Goal: Book appointment/travel/reservation

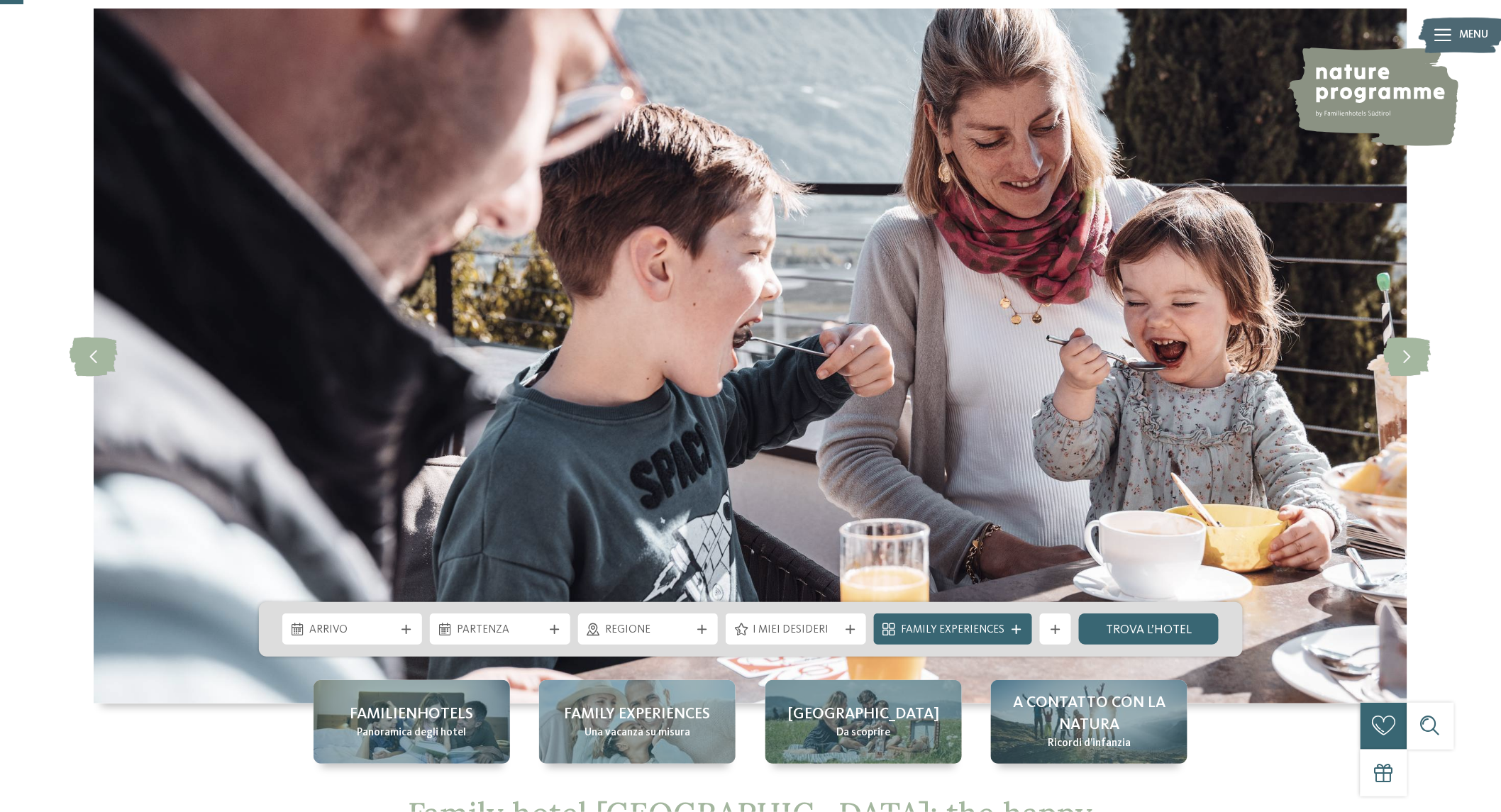
scroll to position [105, 0]
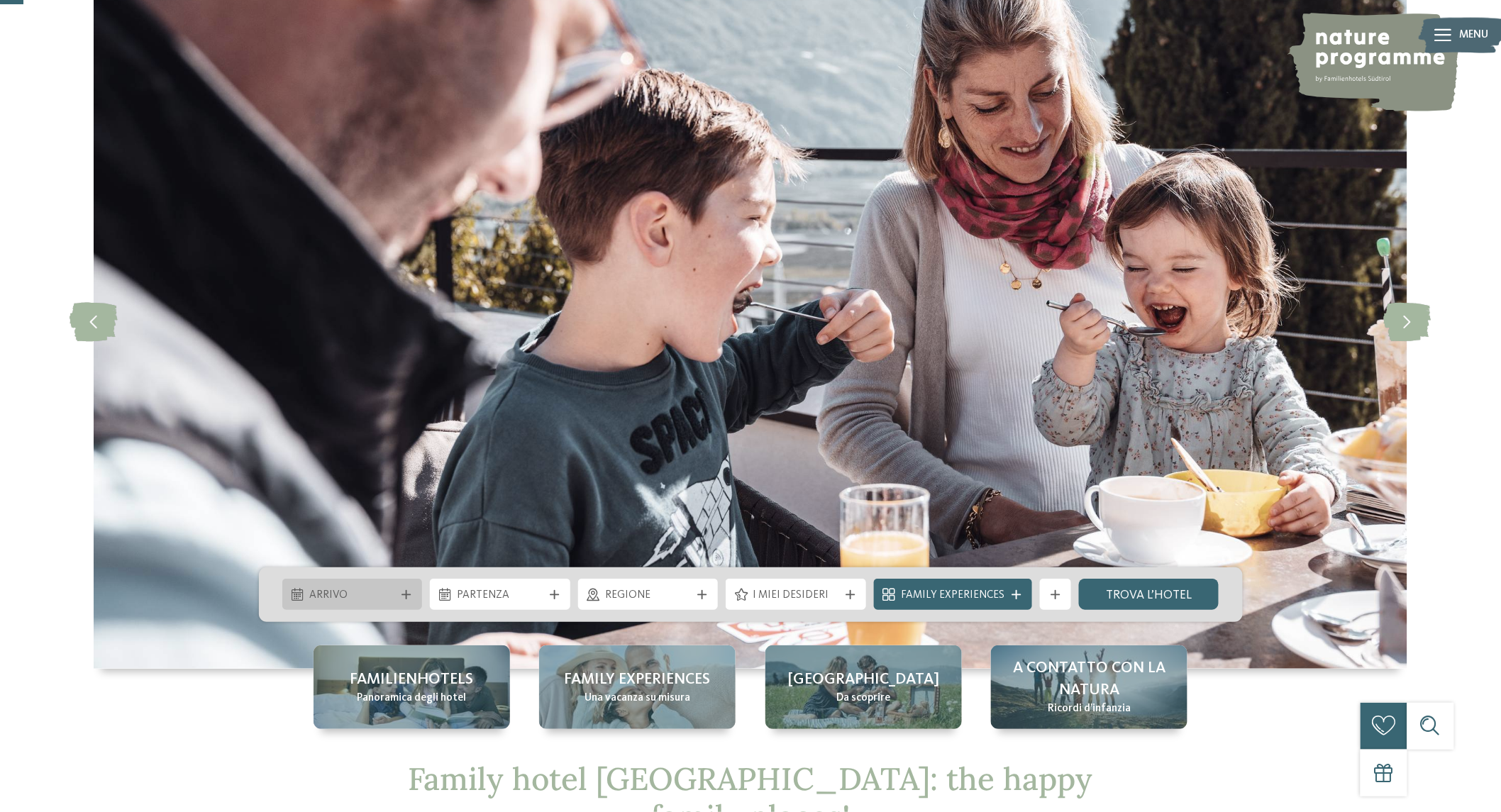
click at [328, 595] on span "Arrivo" at bounding box center [352, 596] width 86 height 16
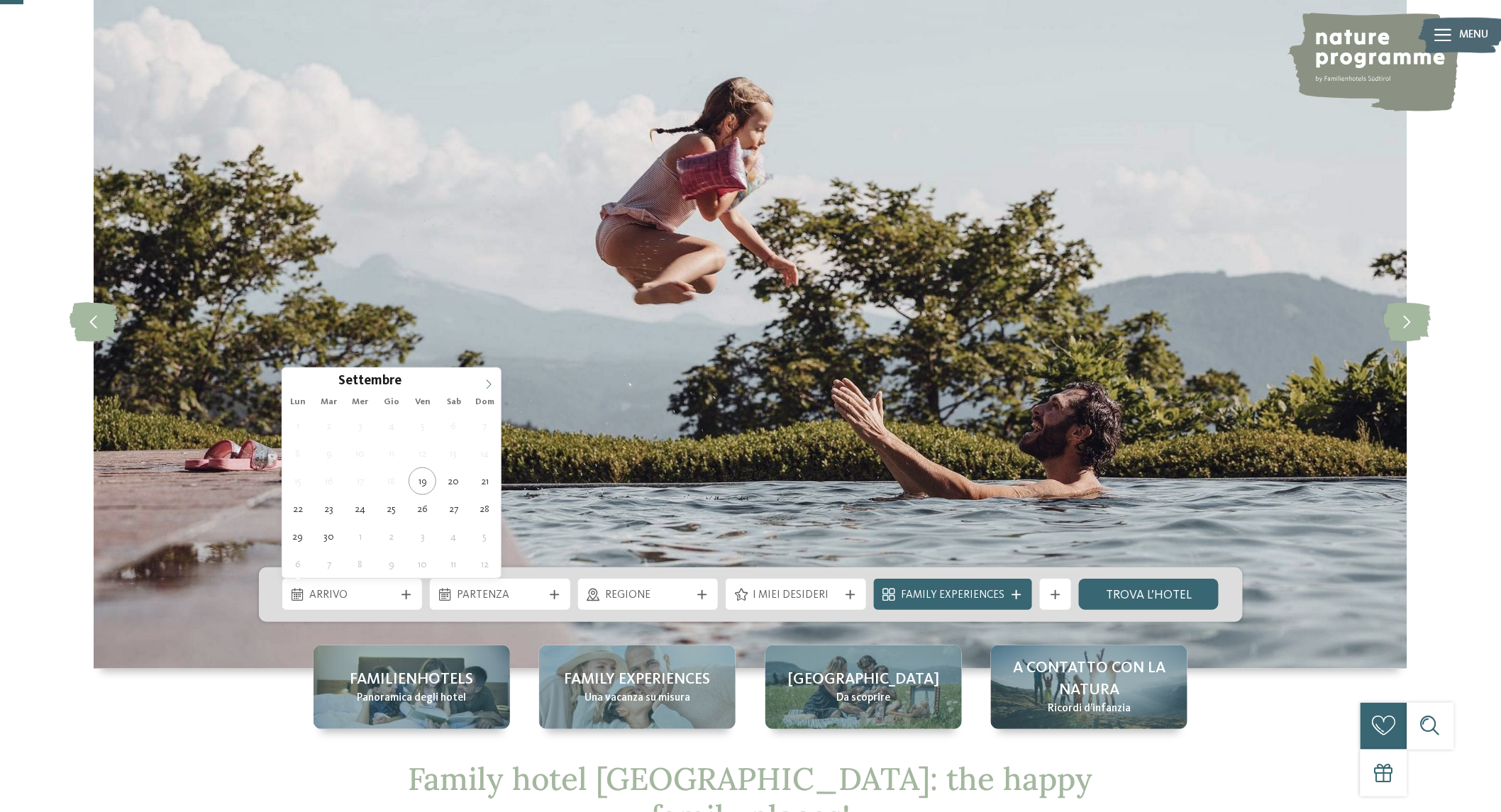
click at [486, 380] on icon at bounding box center [488, 384] width 10 height 10
type div "26.12.2025"
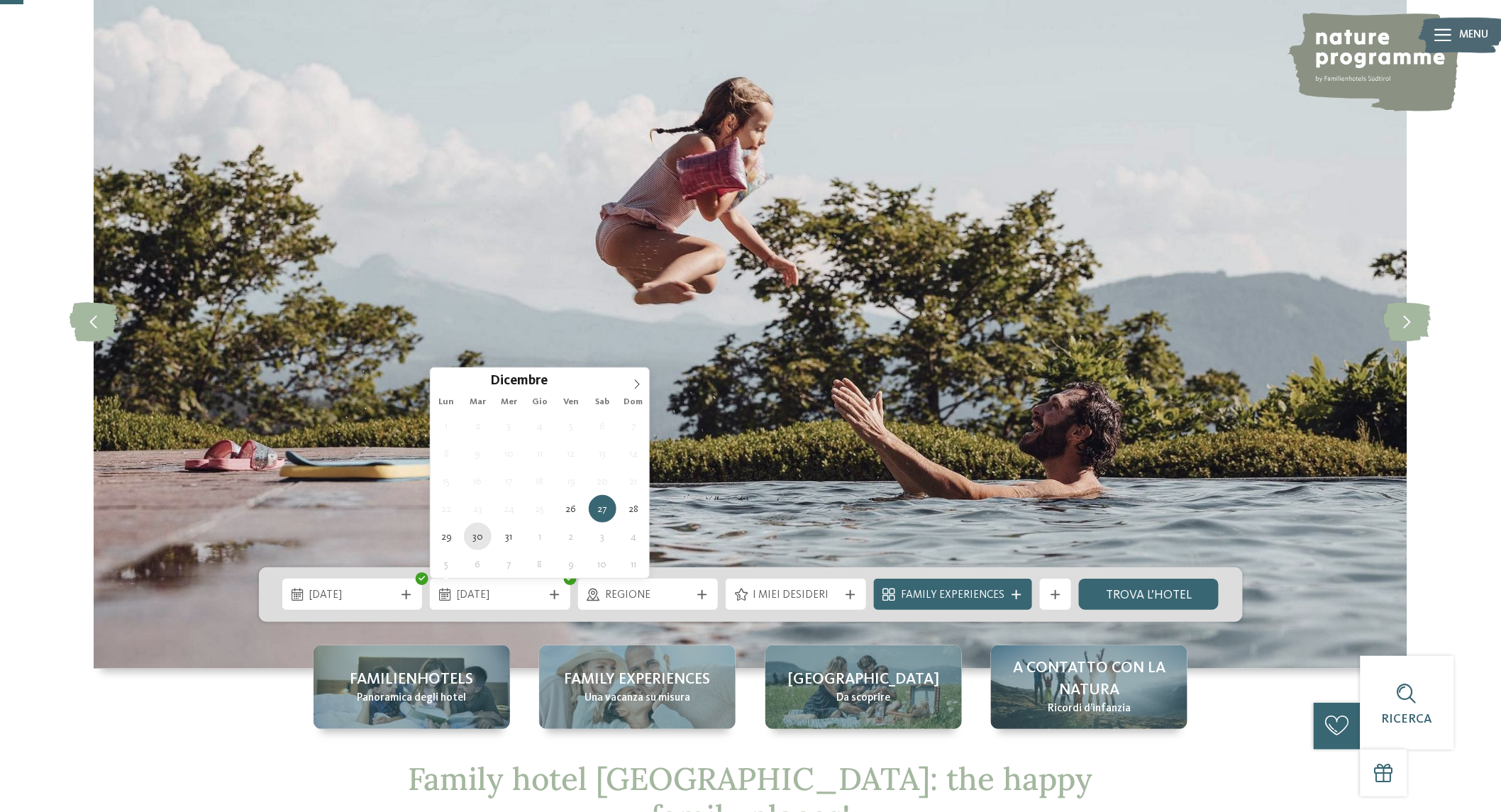
type div "30.12.2025"
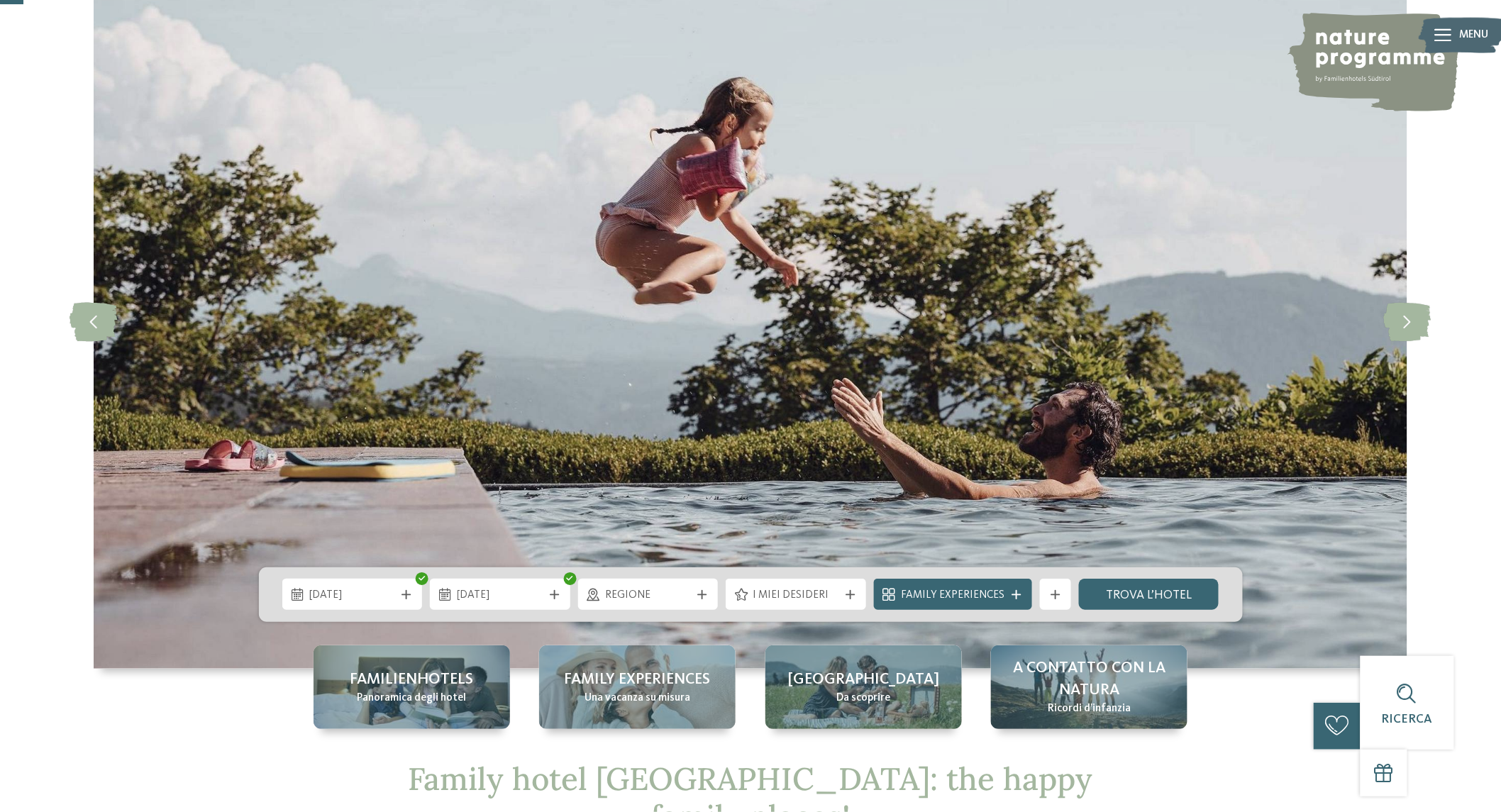
click at [635, 588] on span "Regione" at bounding box center [648, 596] width 86 height 16
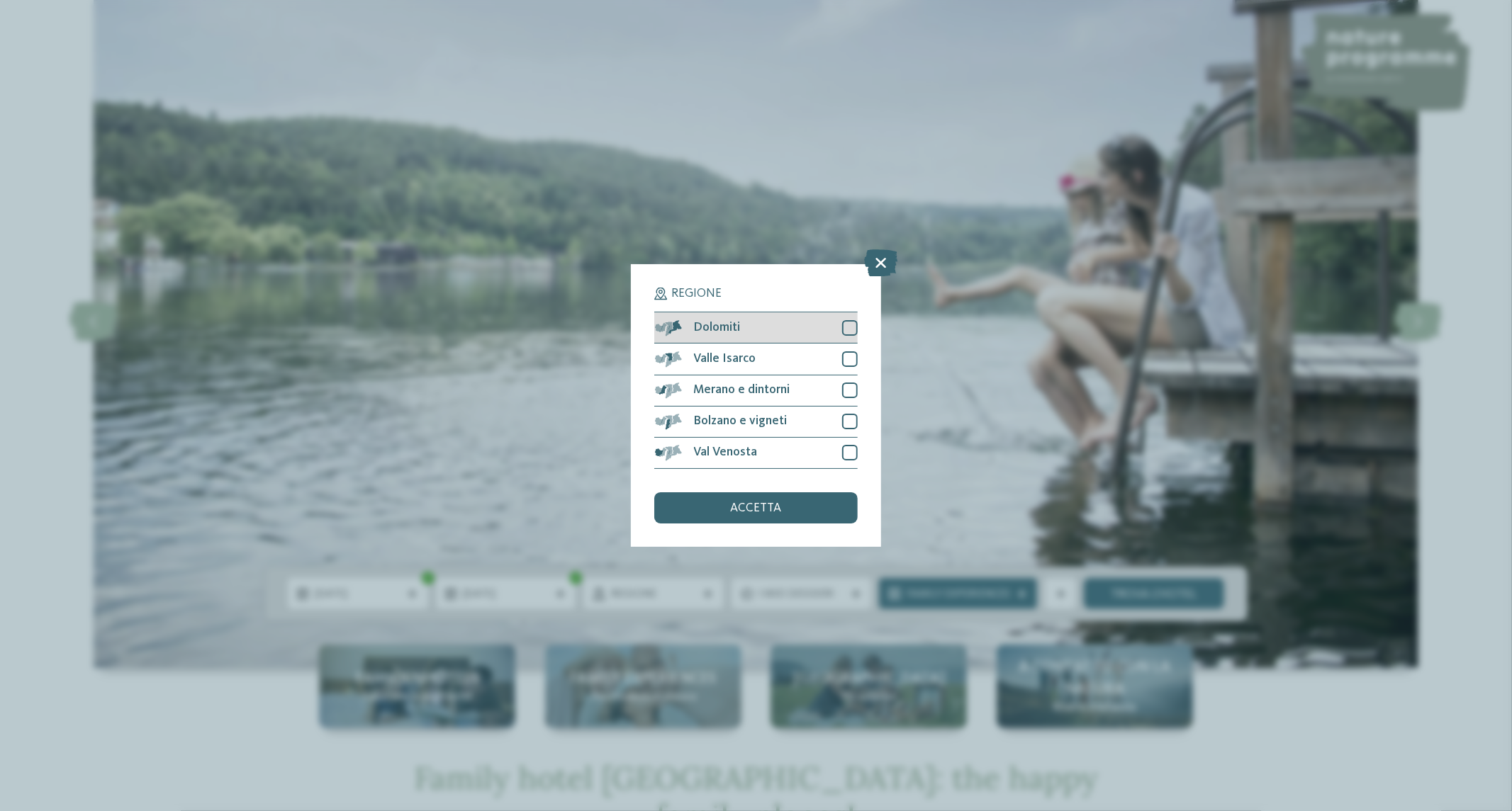
click at [844, 326] on div at bounding box center [850, 328] width 16 height 16
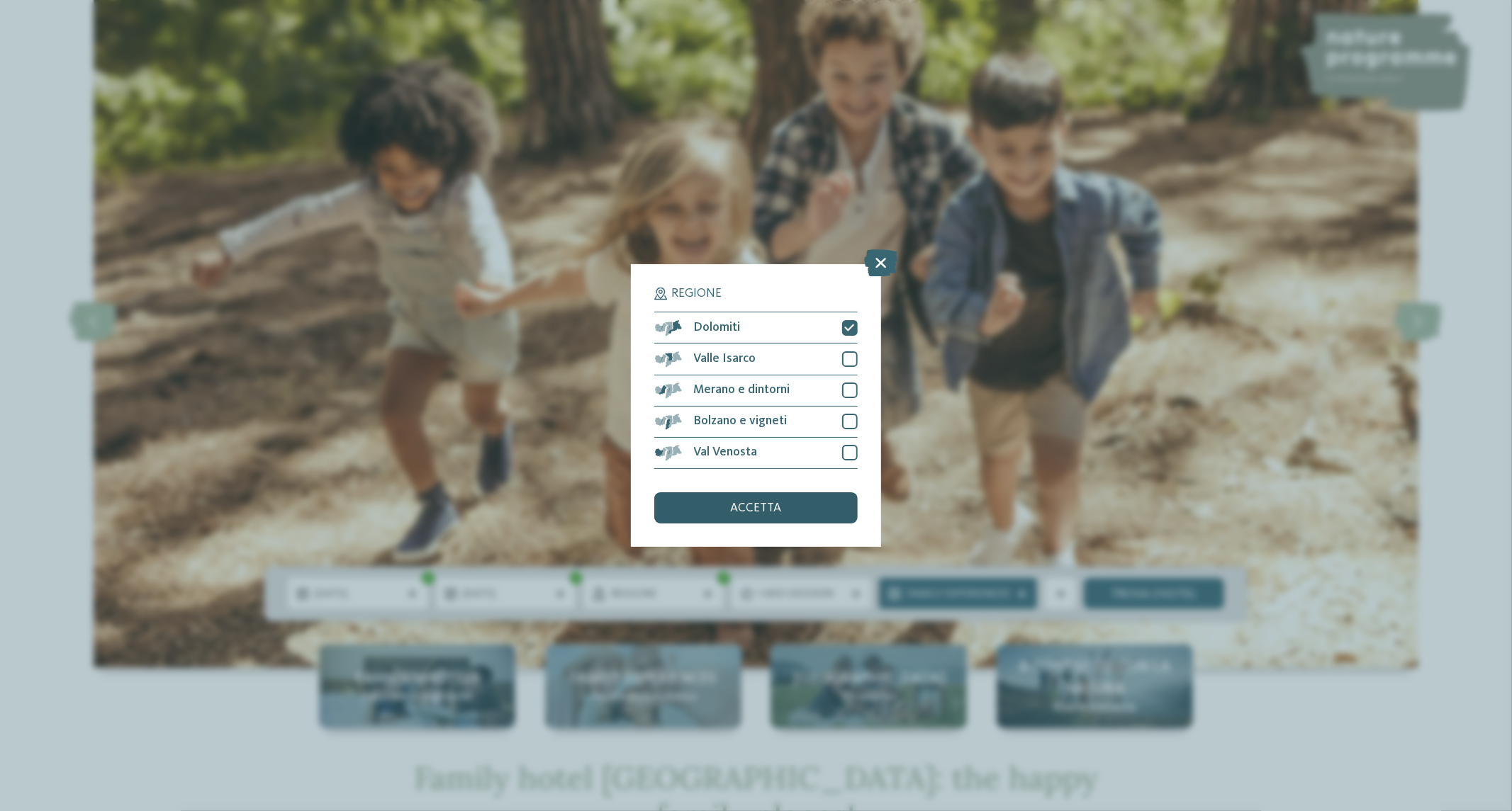
click at [787, 502] on div "accetta" at bounding box center [756, 508] width 203 height 31
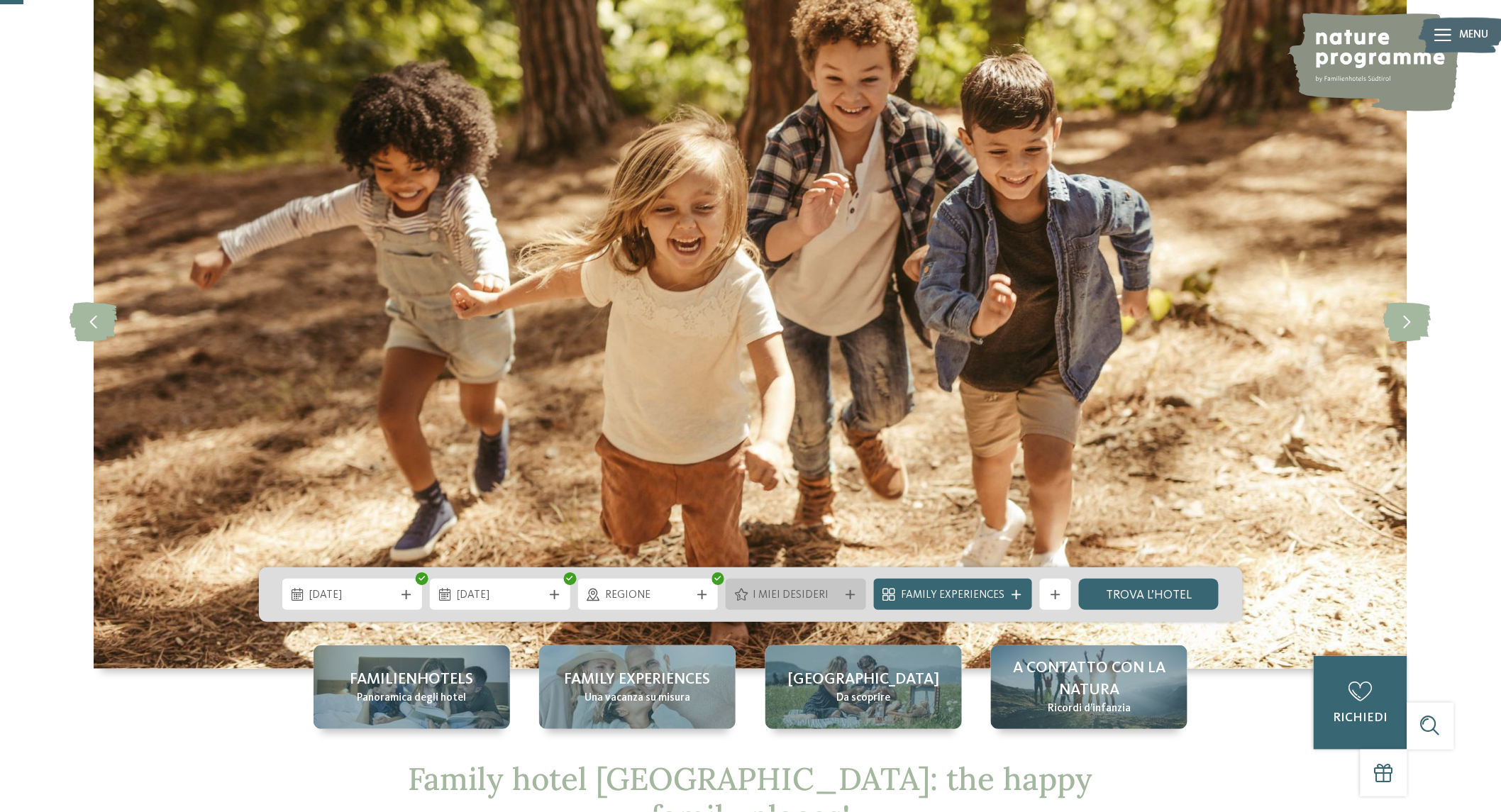
click at [836, 590] on span "I miei desideri" at bounding box center [796, 596] width 86 height 16
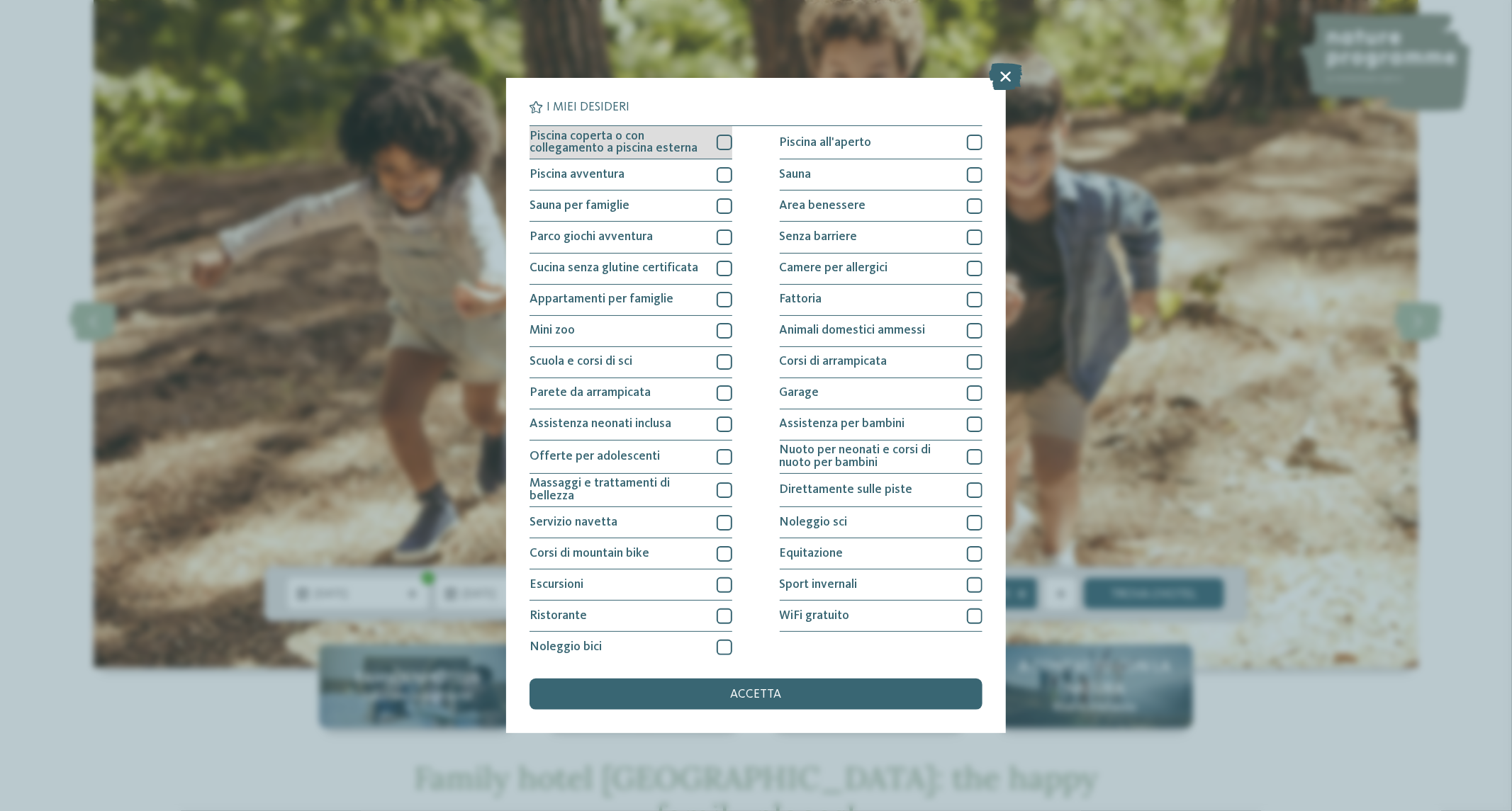
click at [705, 138] on div "Piscina coperta o con collegamento a piscina esterna" at bounding box center [631, 143] width 203 height 34
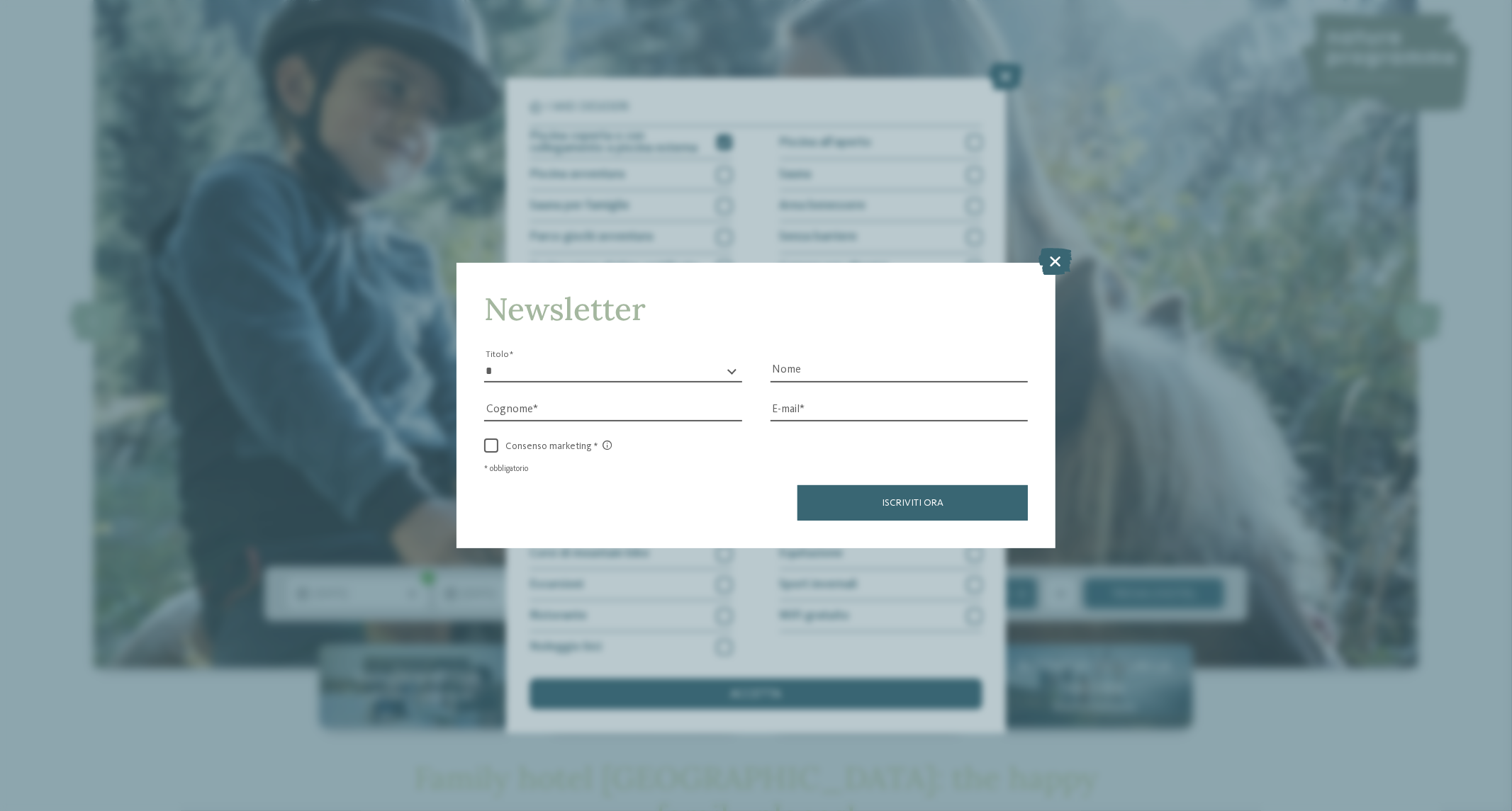
click at [1063, 260] on icon at bounding box center [1055, 261] width 34 height 27
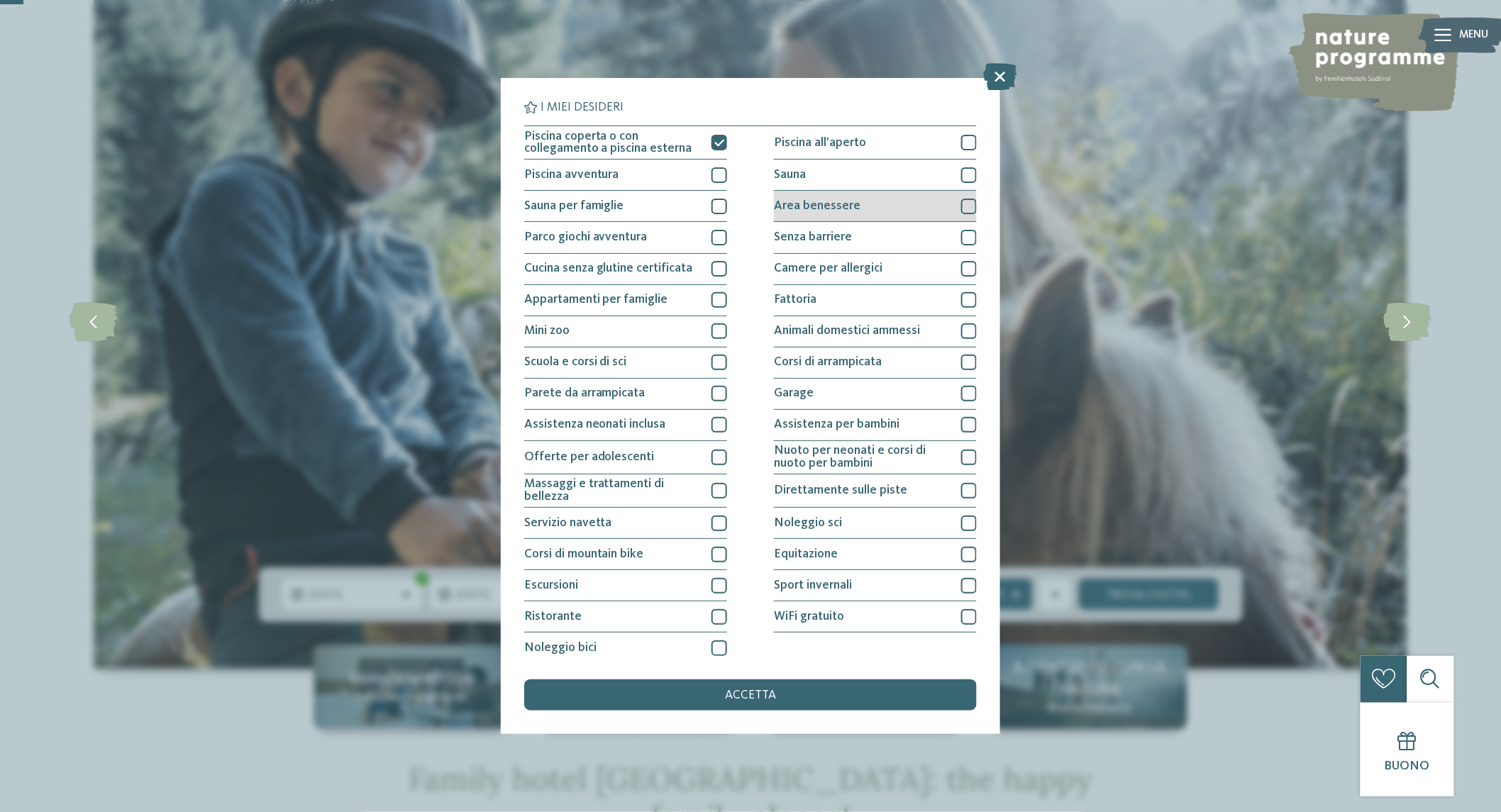
click at [826, 203] on span "Area benessere" at bounding box center [818, 206] width 87 height 12
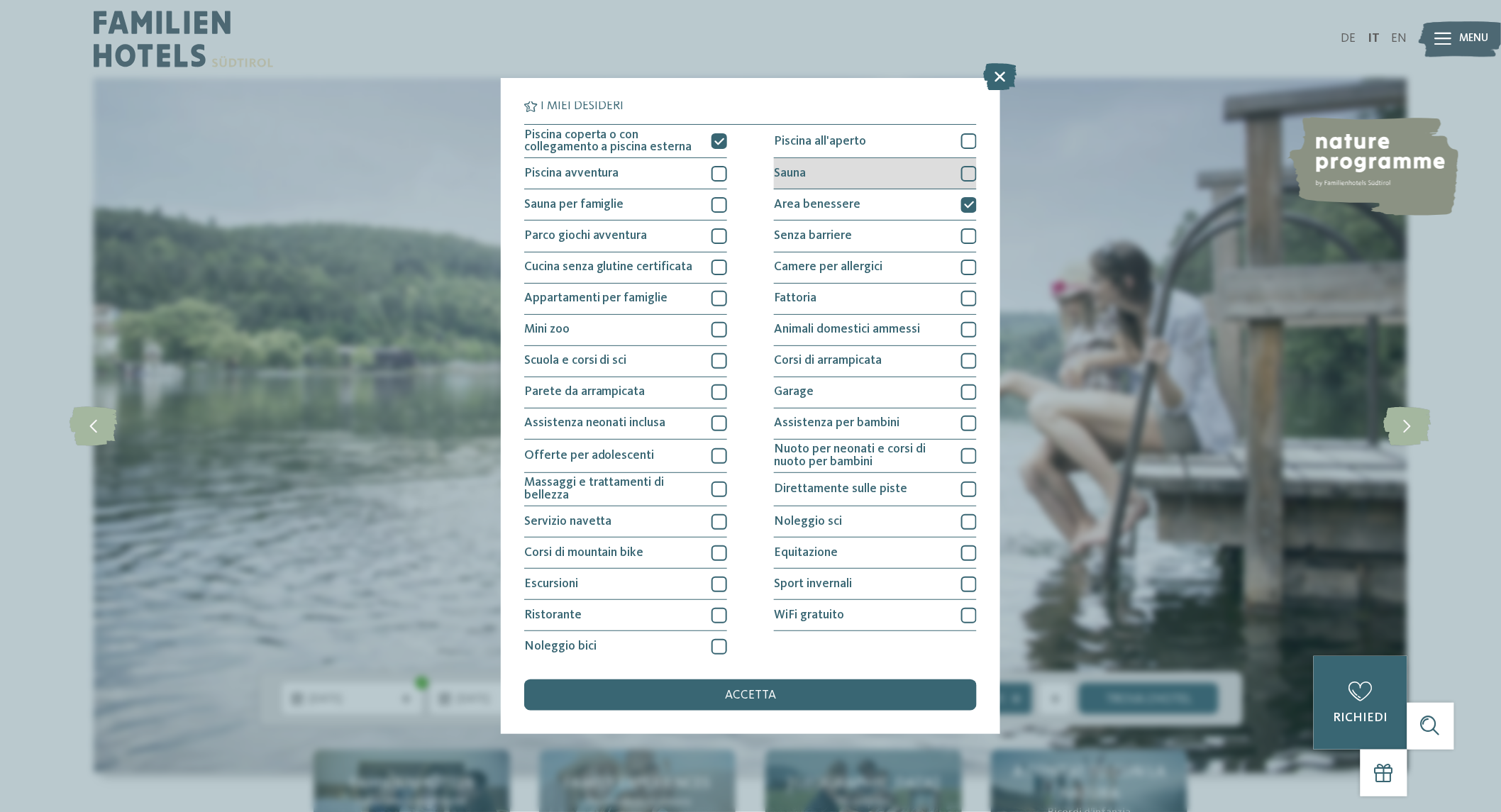
scroll to position [0, 0]
click at [841, 698] on div "accetta" at bounding box center [751, 695] width 453 height 31
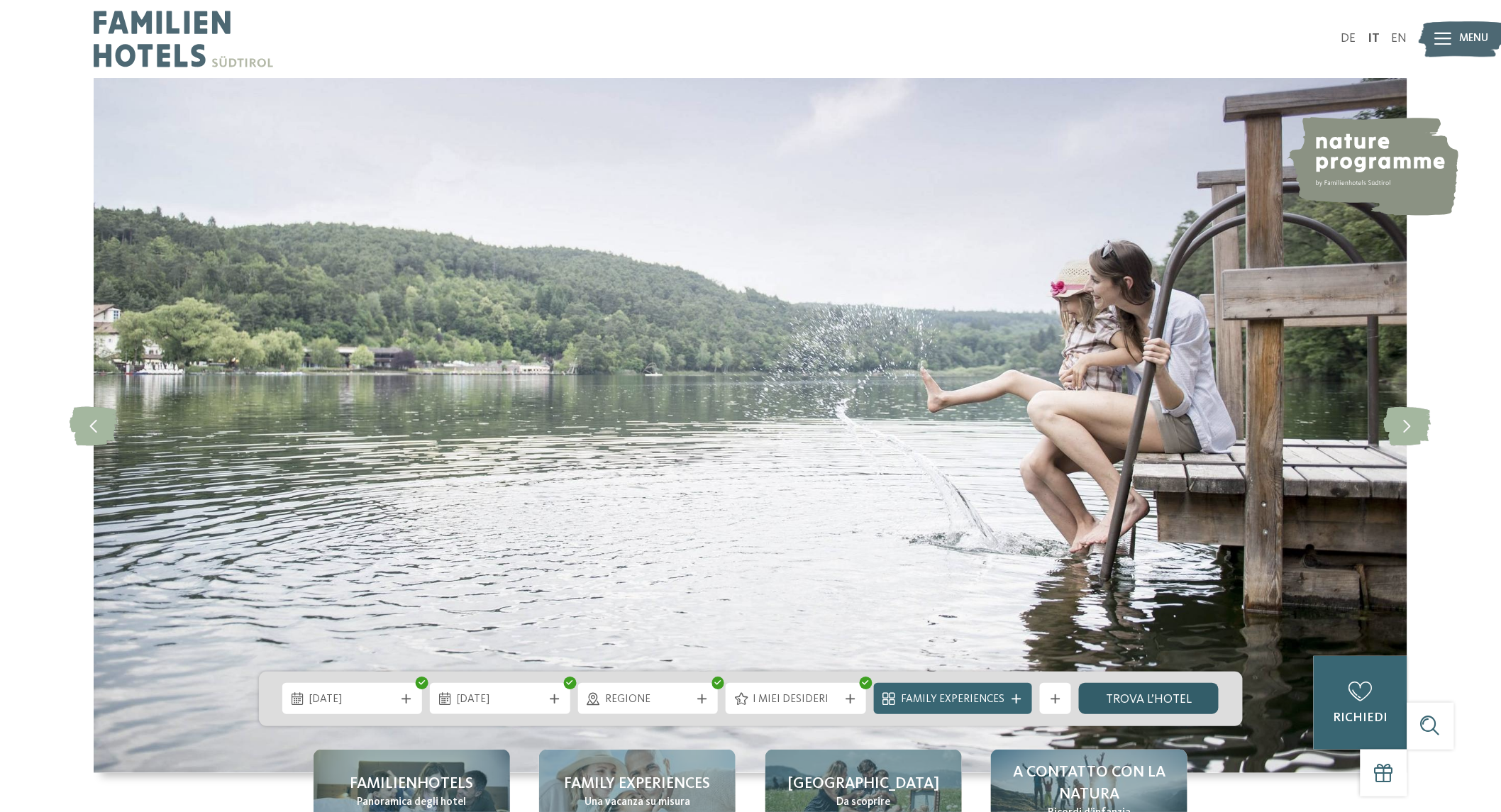
click at [1146, 691] on link "trova l’hotel" at bounding box center [1149, 698] width 140 height 31
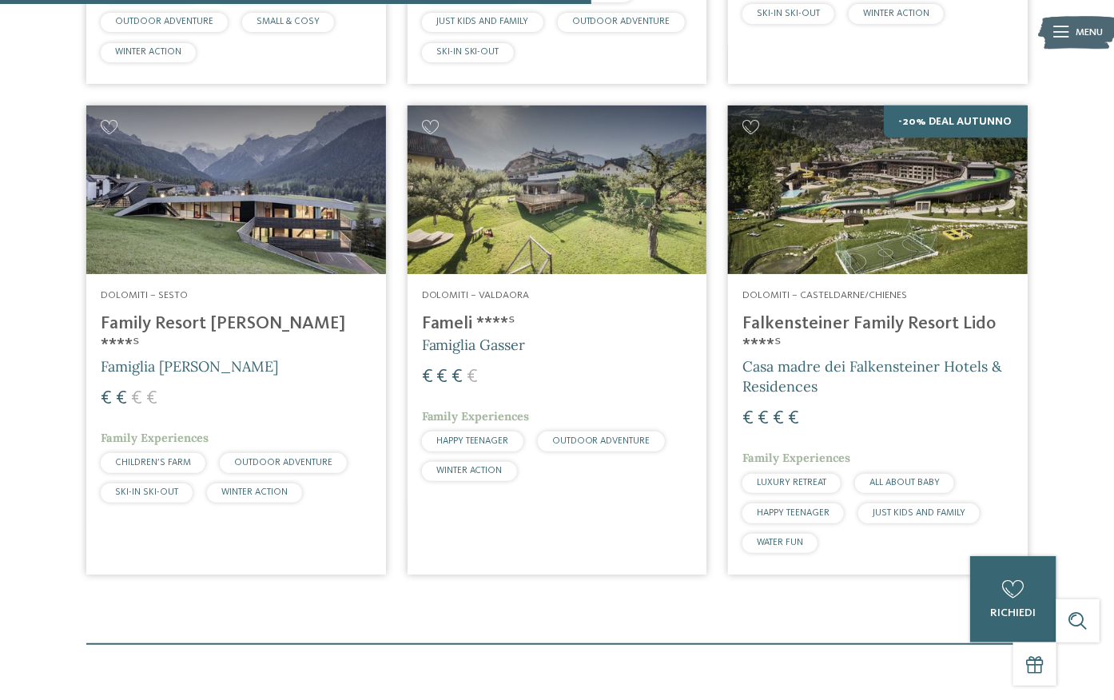
scroll to position [940, 0]
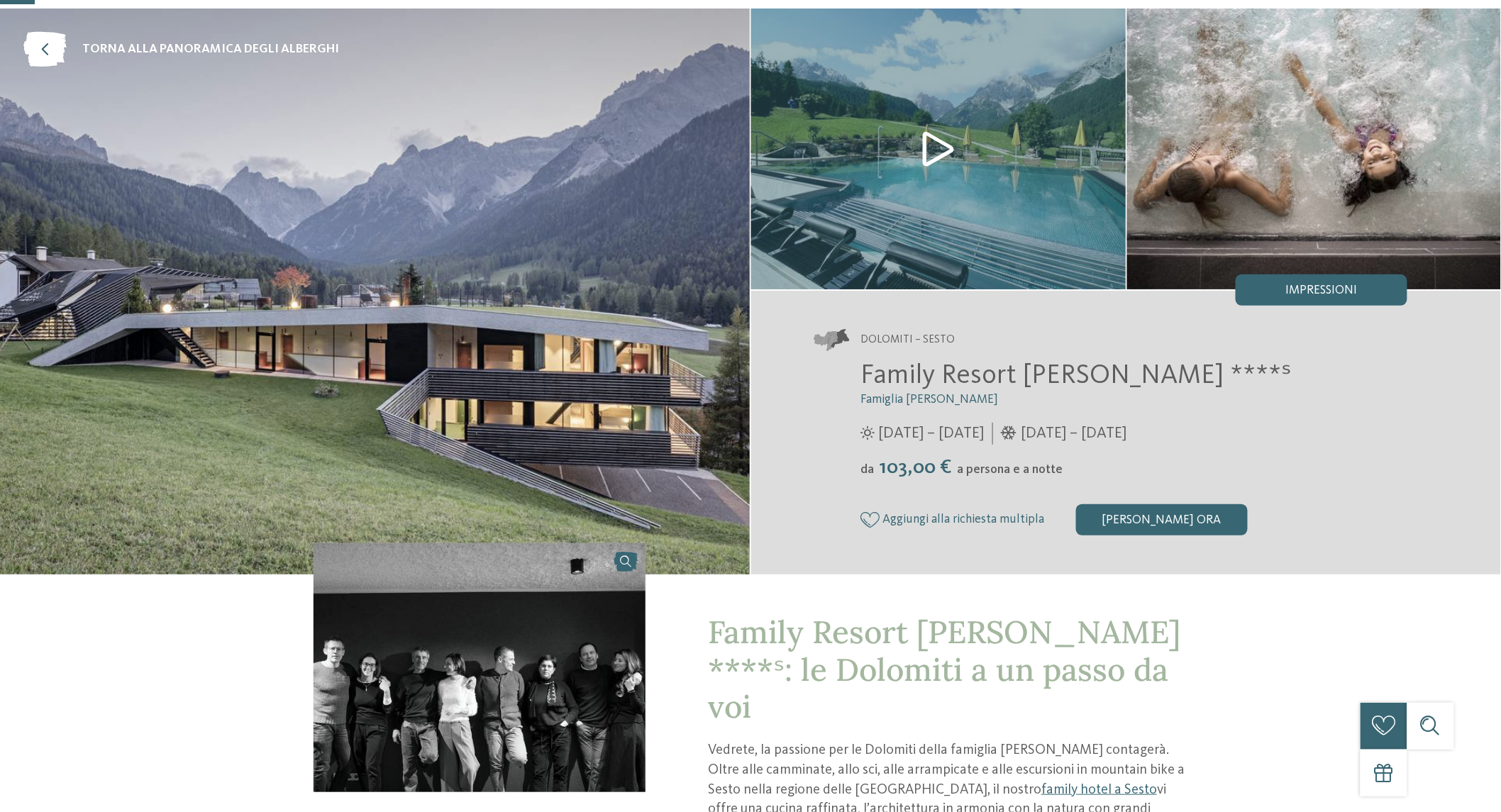
scroll to position [105, 0]
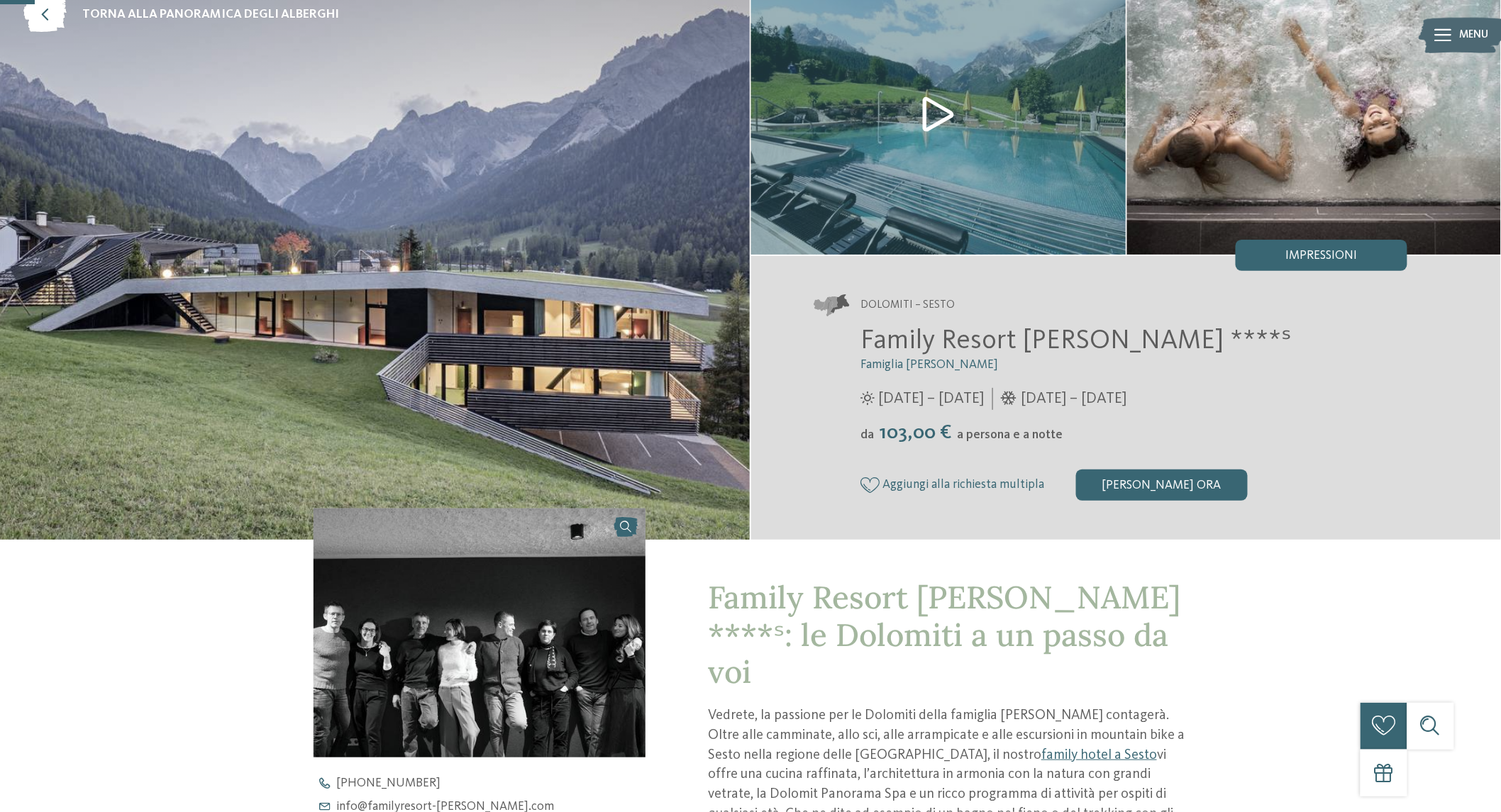
click at [513, 369] on img at bounding box center [375, 256] width 750 height 566
click at [989, 97] on img at bounding box center [939, 114] width 375 height 281
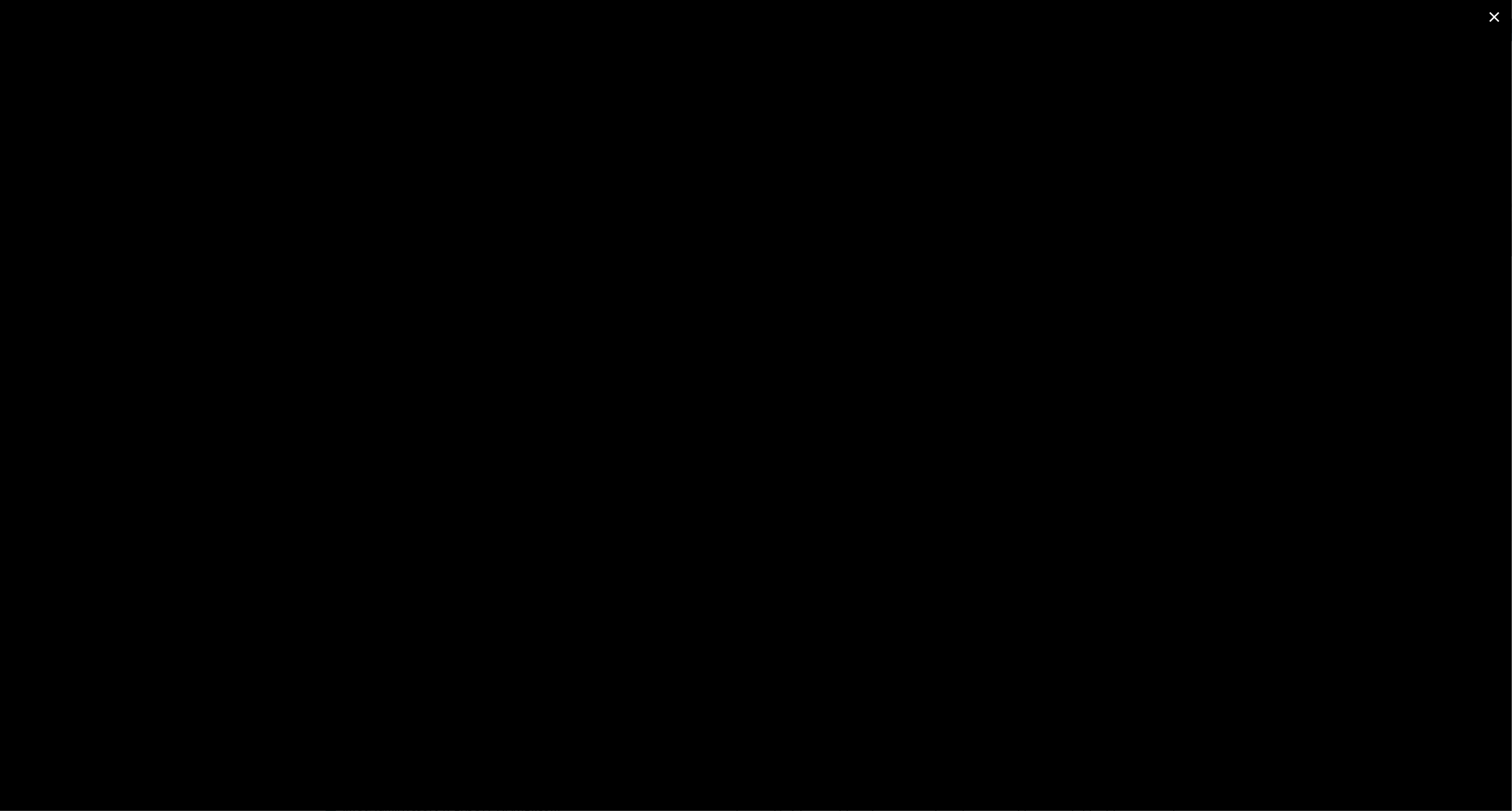
click at [988, 23] on span at bounding box center [1494, 17] width 35 height 34
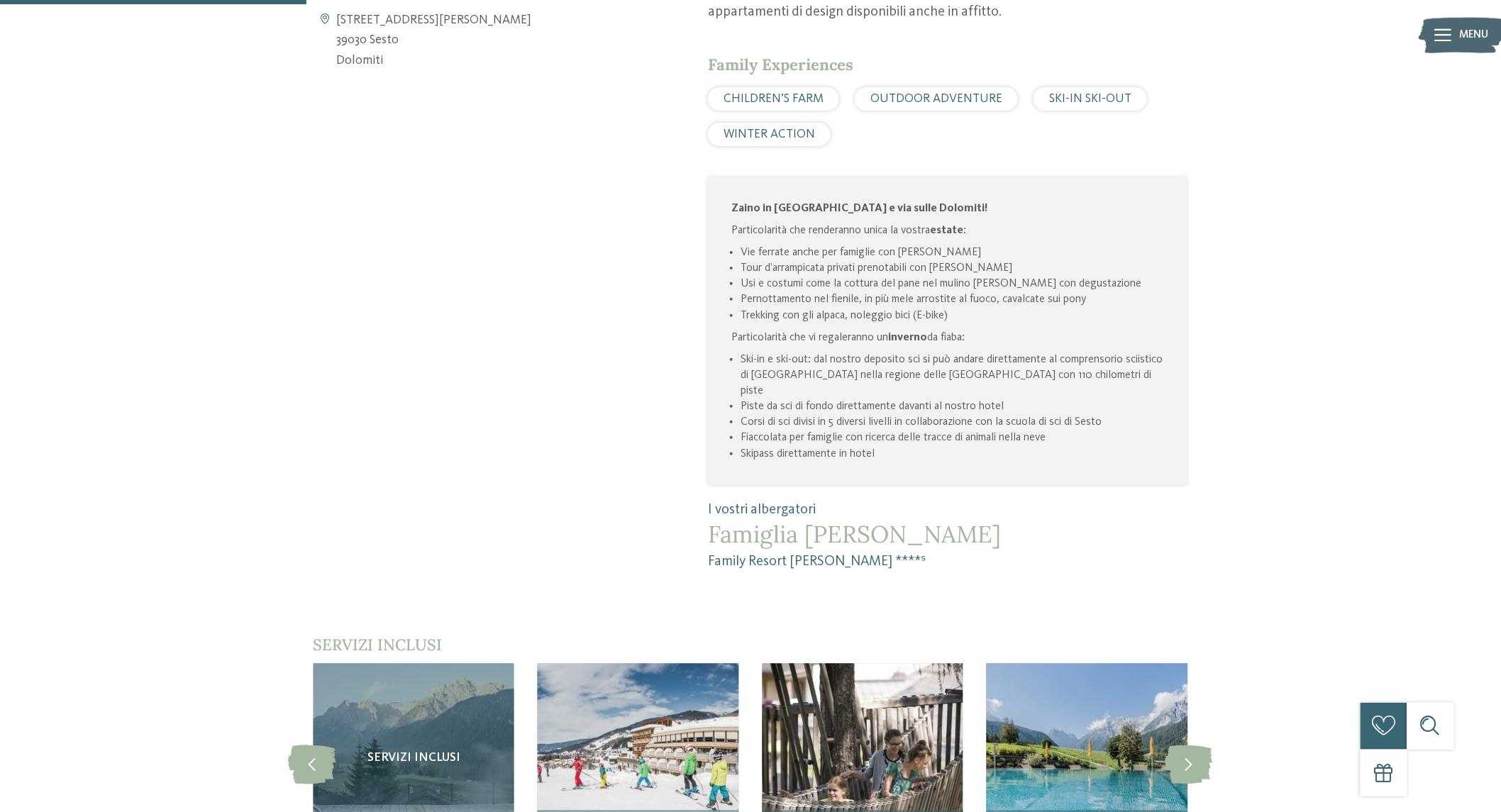
scroll to position [0, 0]
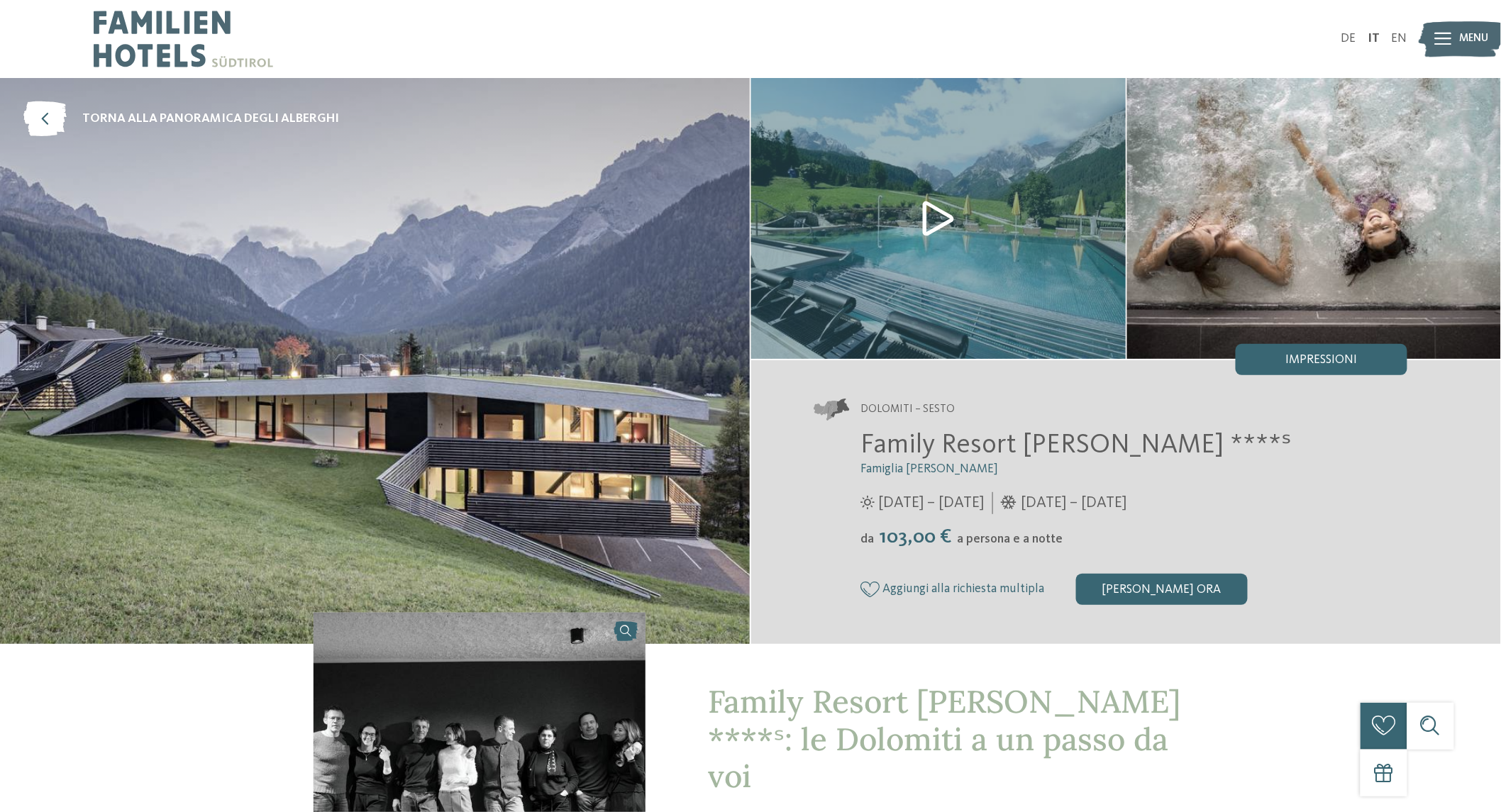
click at [989, 9] on div "DE IT EN" at bounding box center [750, 39] width 1501 height 78
click at [989, 43] on icon at bounding box center [1443, 39] width 17 height 12
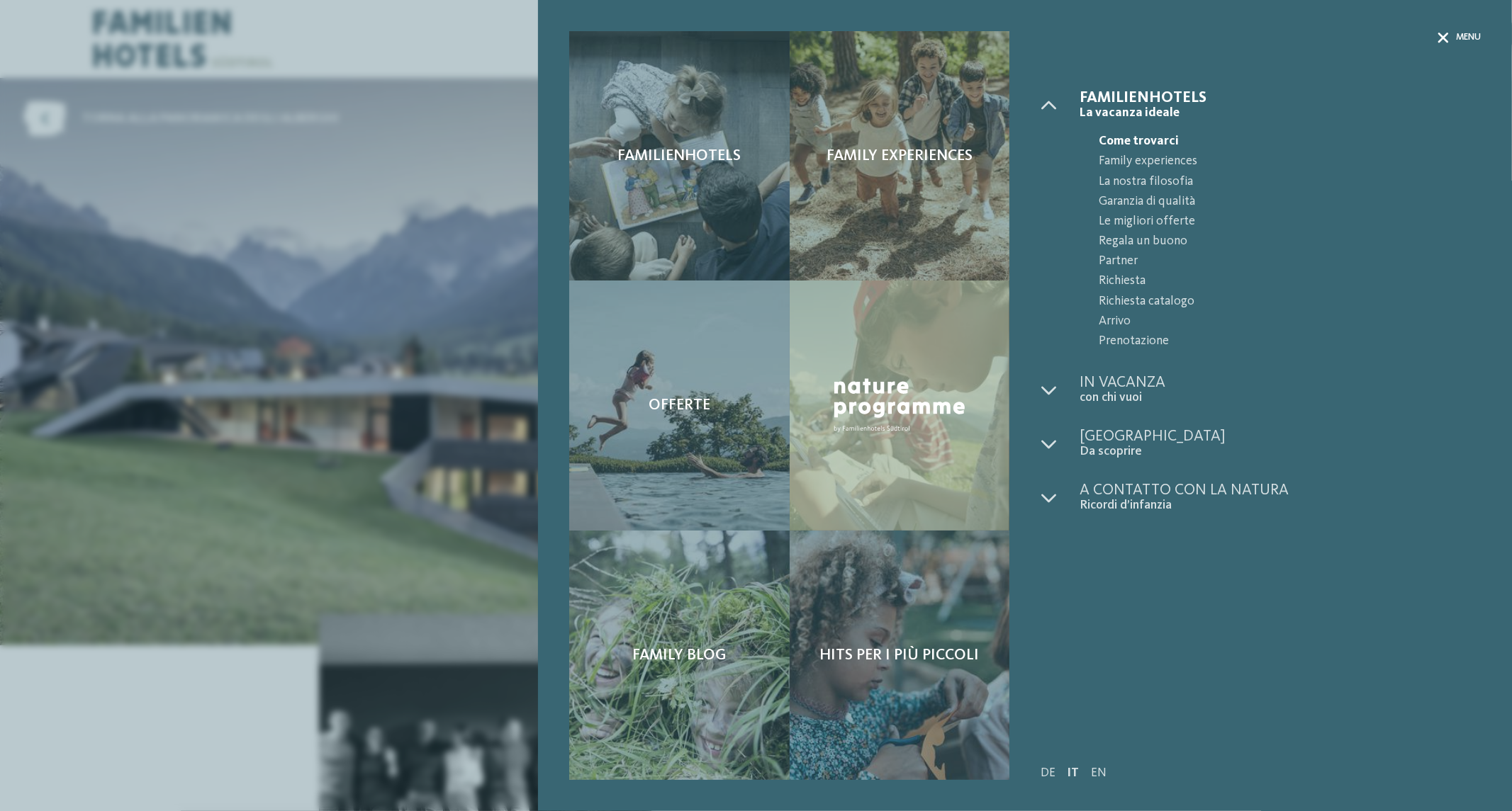
click at [988, 35] on div "Menu" at bounding box center [1459, 37] width 43 height 12
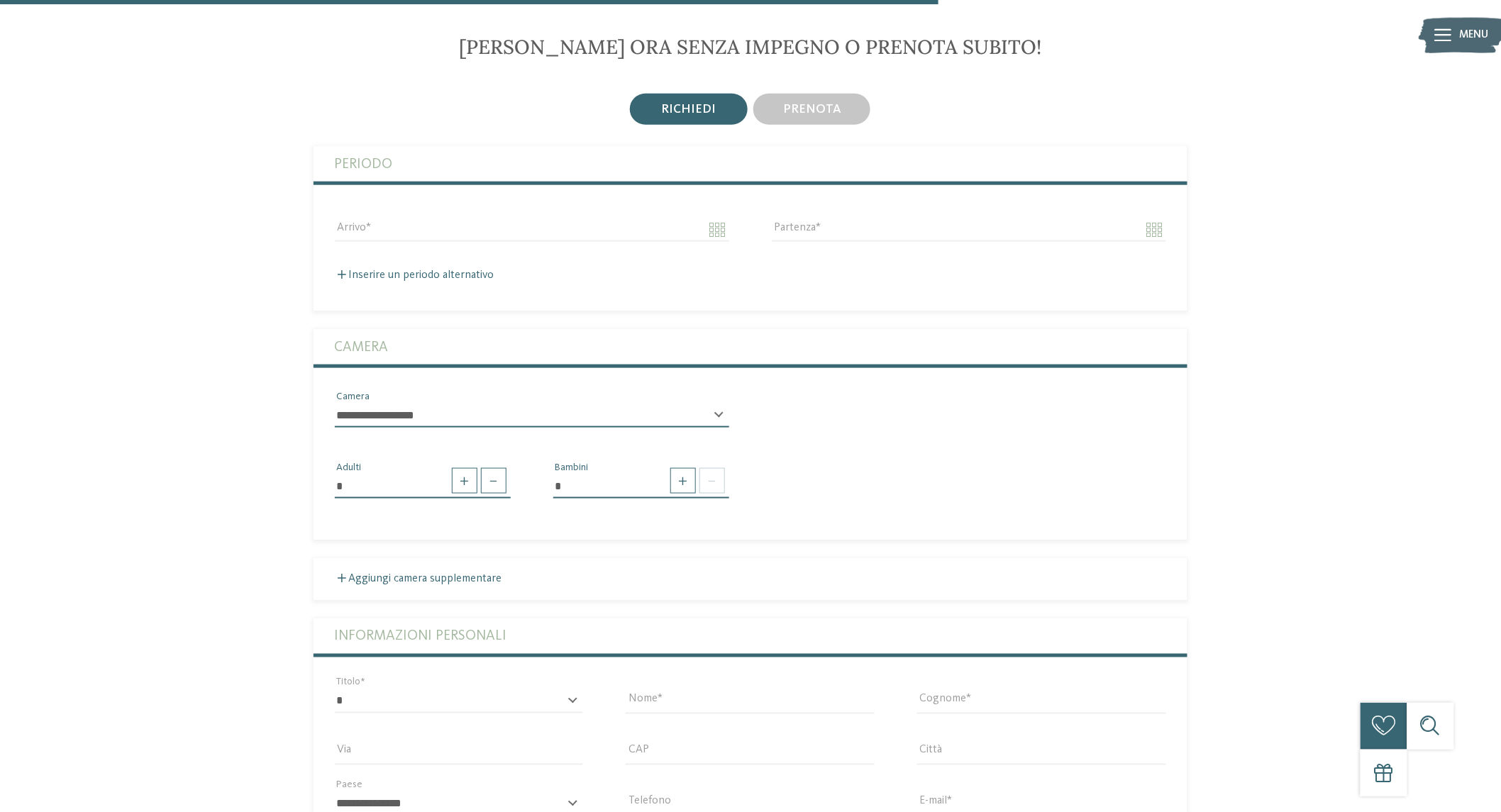
scroll to position [2627, 0]
